Goal: Task Accomplishment & Management: Use online tool/utility

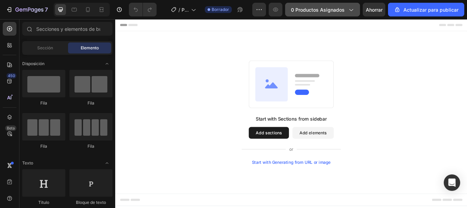
click at [350, 10] on icon "button" at bounding box center [351, 10] width 4 height 2
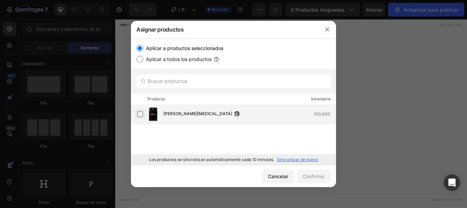
click at [141, 111] on label at bounding box center [139, 113] width 5 height 5
click at [319, 177] on font "Confirmar" at bounding box center [314, 176] width 22 height 6
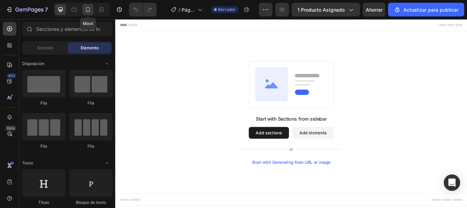
click at [85, 9] on icon at bounding box center [87, 9] width 7 height 7
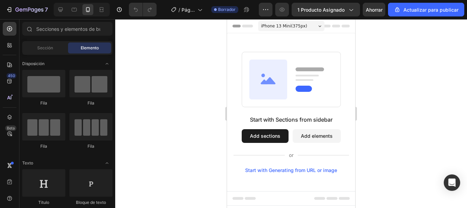
click at [250, 24] on span "Header" at bounding box center [247, 26] width 15 height 7
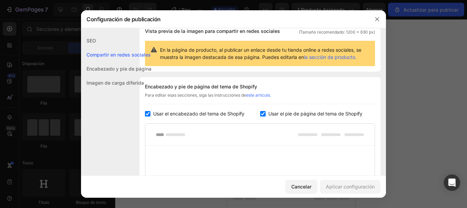
scroll to position [57, 0]
click at [148, 113] on input "checkbox" at bounding box center [147, 113] width 5 height 5
checkbox input "false"
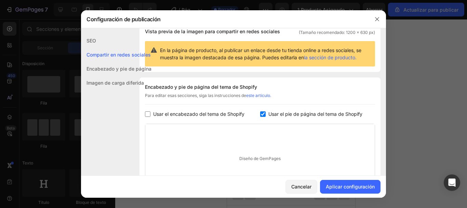
click at [266, 113] on label "Usar el pie de página del tema de Shopify" at bounding box center [314, 114] width 97 height 8
checkbox input "false"
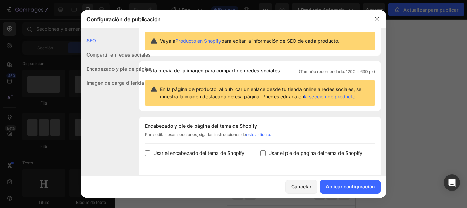
scroll to position [0, 0]
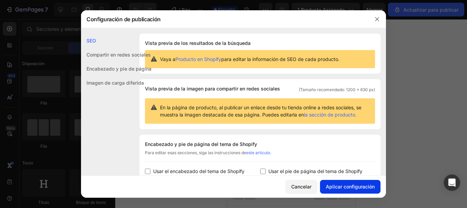
click at [354, 188] on font "Aplicar configuración" at bounding box center [350, 186] width 49 height 6
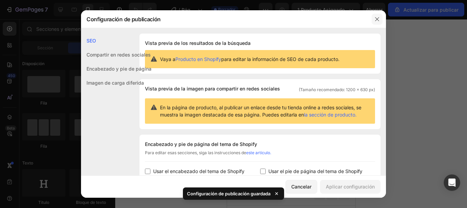
click at [376, 21] on icon "button" at bounding box center [376, 18] width 5 height 5
